Goal: Navigation & Orientation: Find specific page/section

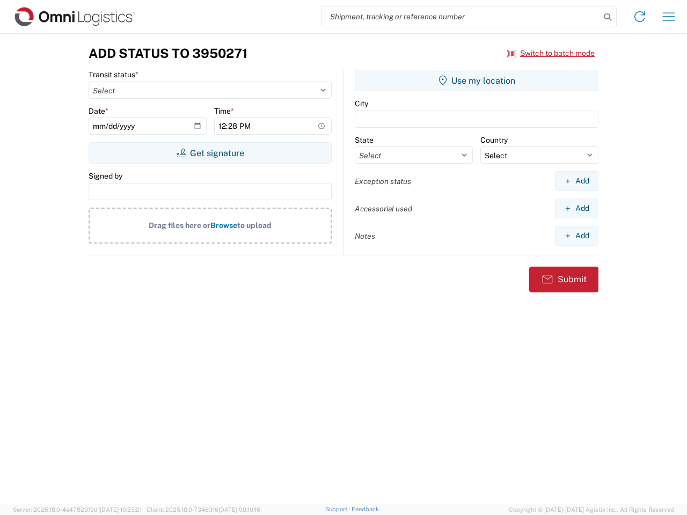
click at [461, 17] on input "search" at bounding box center [461, 16] width 278 height 20
click at [607, 17] on icon at bounding box center [607, 17] width 15 height 15
click at [640, 17] on icon at bounding box center [639, 16] width 17 height 17
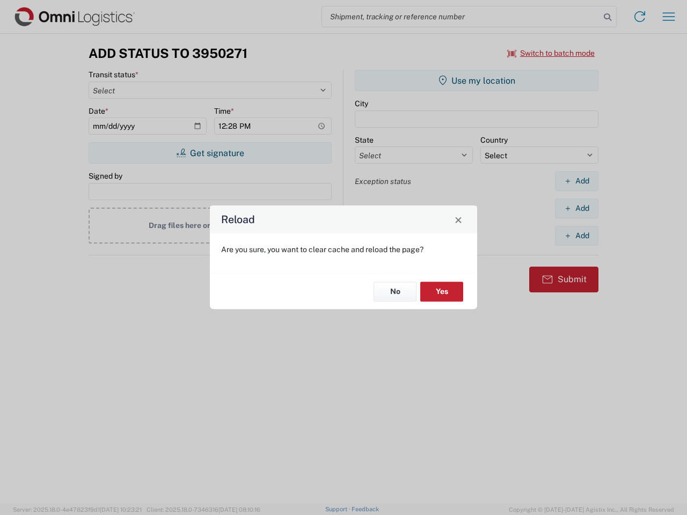
click at [551, 53] on div "Reload Are you sure, you want to clear cache and reload the page? No Yes" at bounding box center [343, 257] width 687 height 515
click at [210, 153] on div "Reload Are you sure, you want to clear cache and reload the page? No Yes" at bounding box center [343, 257] width 687 height 515
click at [476, 80] on div "Reload Are you sure, you want to clear cache and reload the page? No Yes" at bounding box center [343, 257] width 687 height 515
click at [576, 181] on div "Reload Are you sure, you want to clear cache and reload the page? No Yes" at bounding box center [343, 257] width 687 height 515
click at [576, 208] on div "Reload Are you sure, you want to clear cache and reload the page? No Yes" at bounding box center [343, 257] width 687 height 515
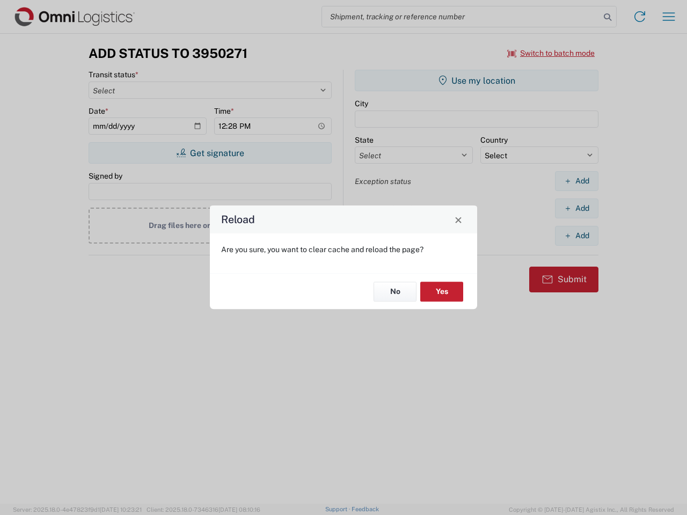
click at [576, 236] on div "Reload Are you sure, you want to clear cache and reload the page? No Yes" at bounding box center [343, 257] width 687 height 515
